Goal: Information Seeking & Learning: Find specific fact

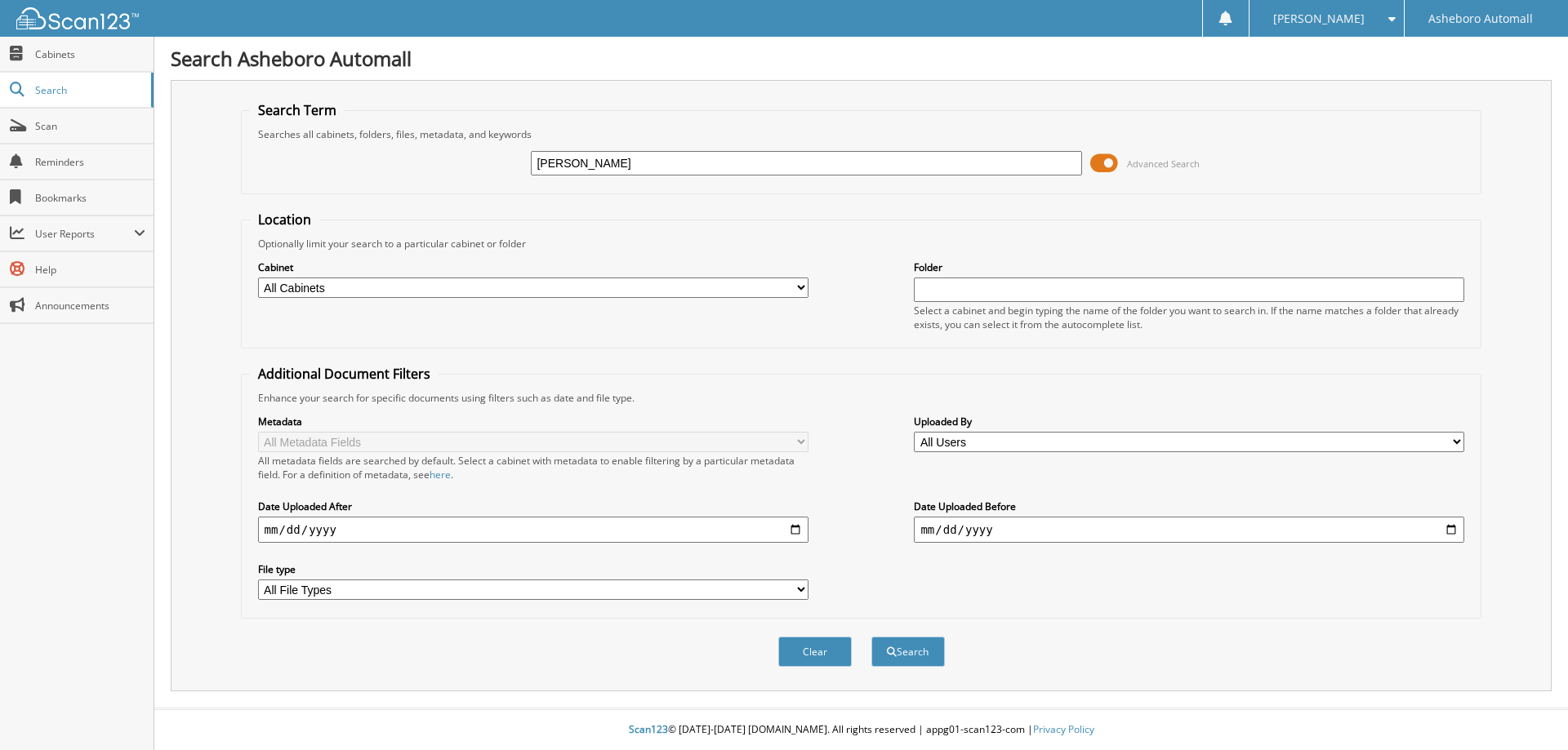
type input "[PERSON_NAME]"
click at [871, 636] on button "Search" at bounding box center [907, 652] width 73 height 31
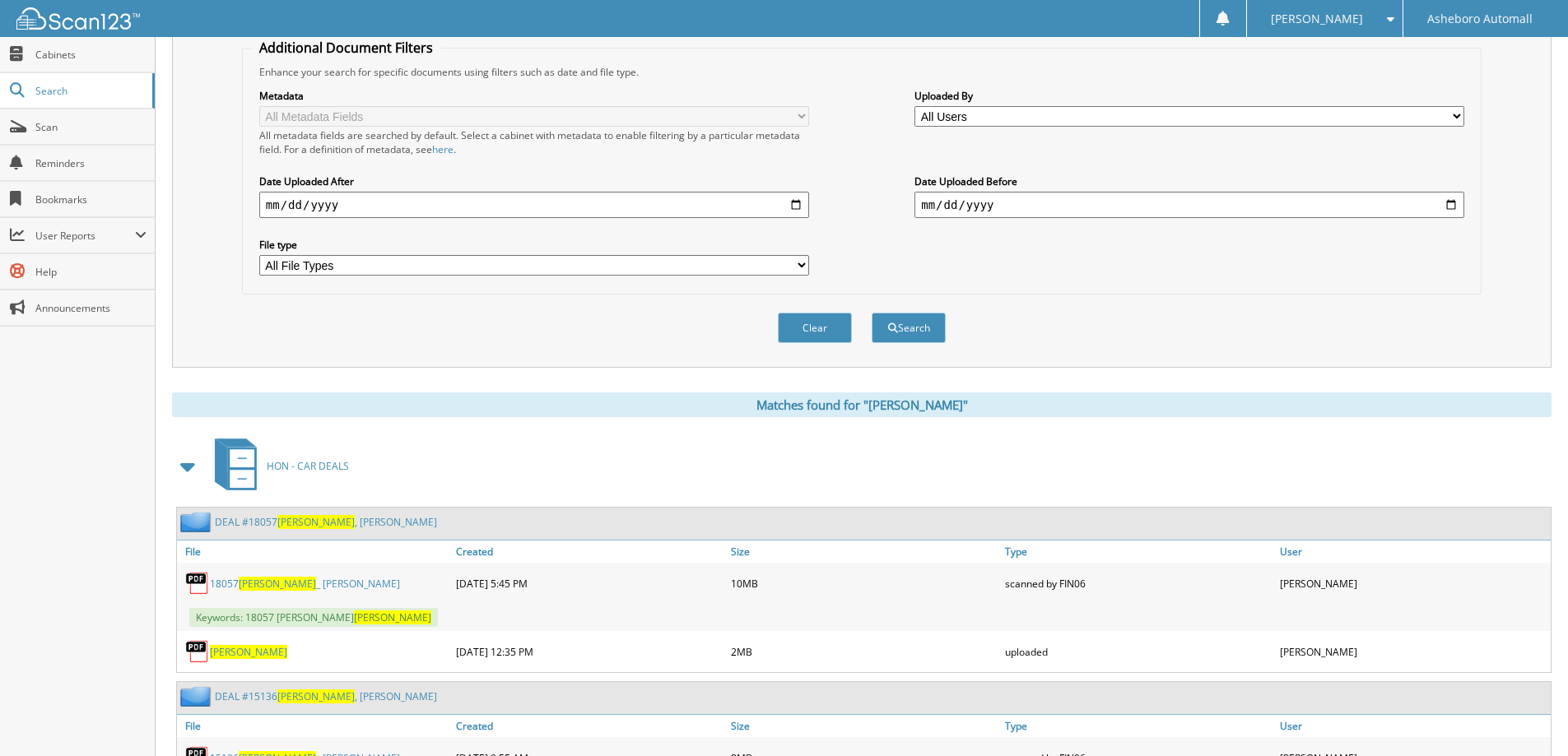
scroll to position [493, 0]
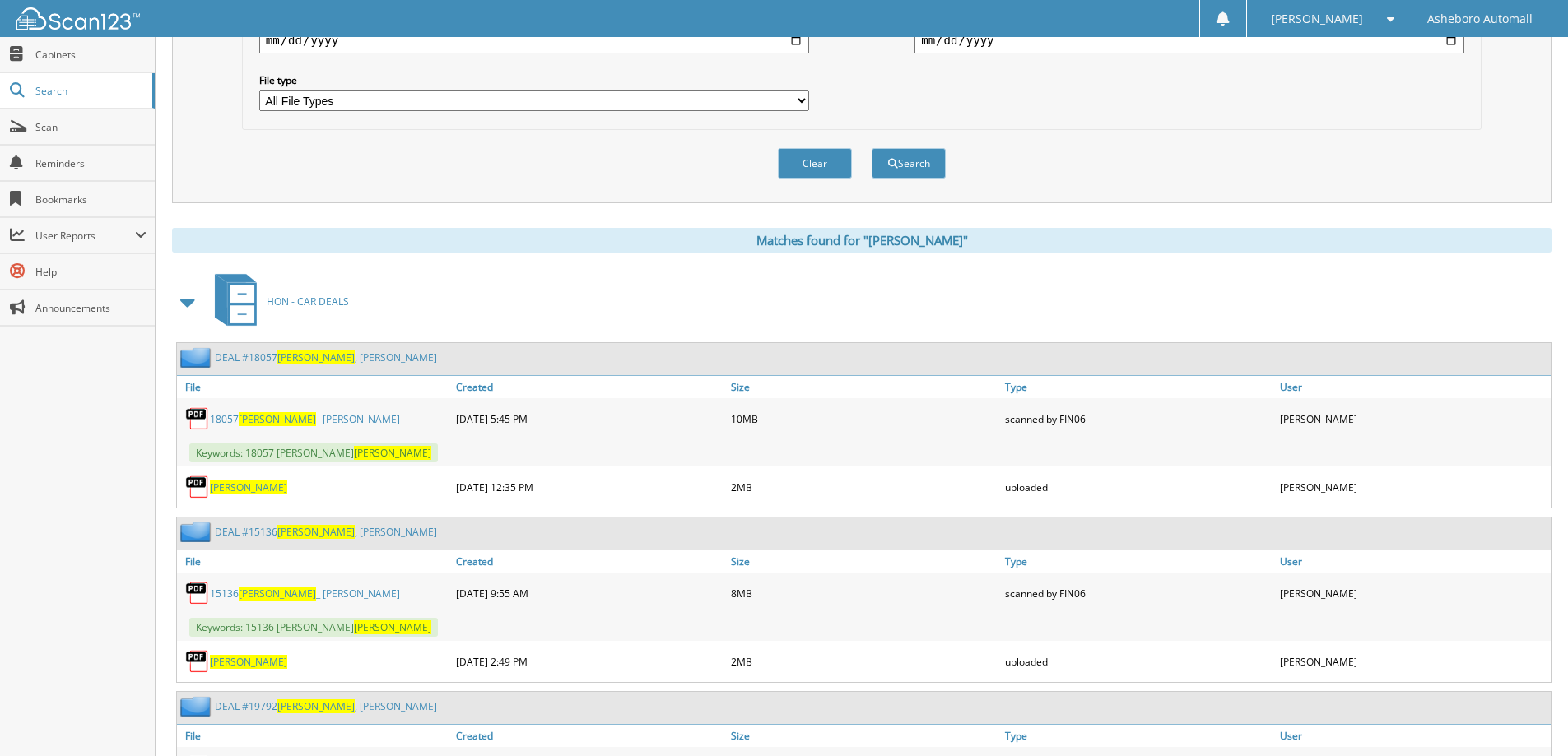
click at [283, 422] on span "[PERSON_NAME]" at bounding box center [277, 419] width 77 height 14
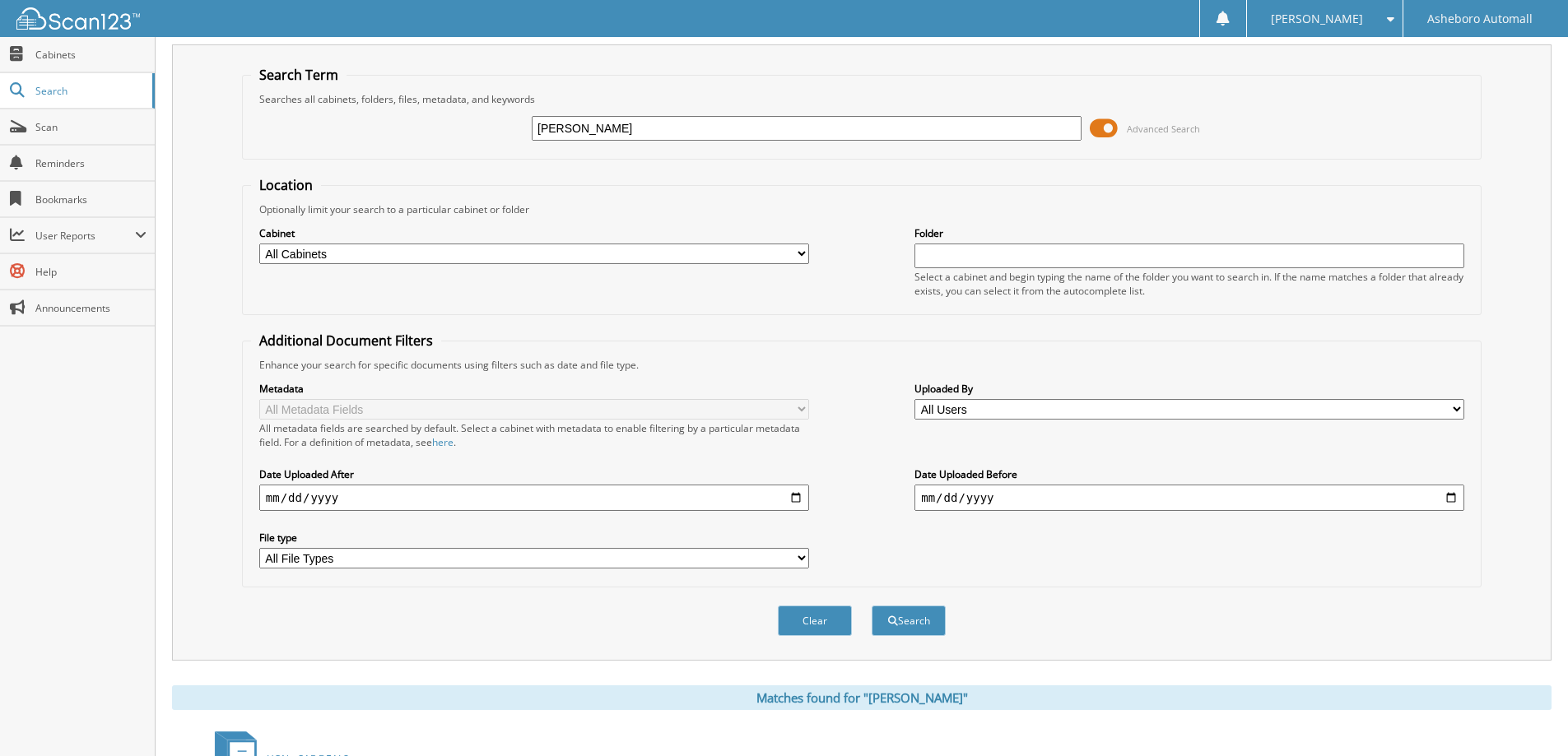
scroll to position [0, 0]
